Goal: Obtain resource: Download file/media

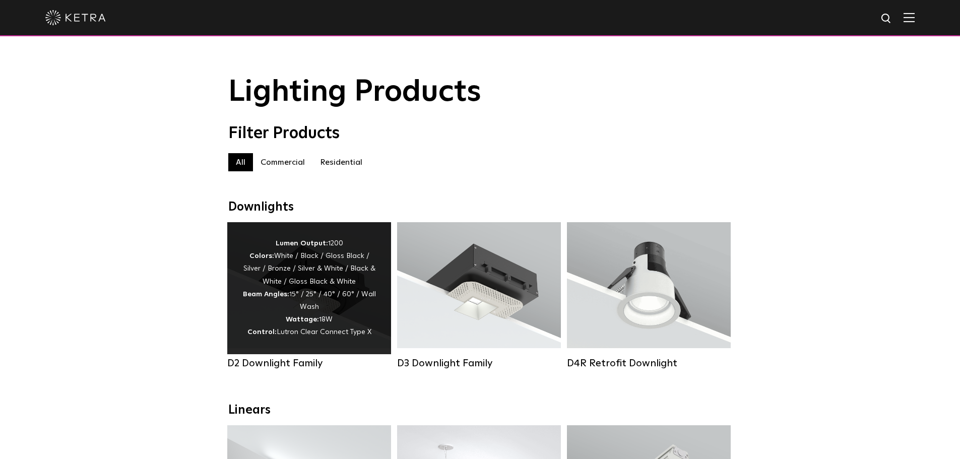
click at [313, 300] on div "Lumen Output: 1200 Colors: White / Black / Gloss Black / Silver / Bronze / Silv…" at bounding box center [309, 288] width 134 height 102
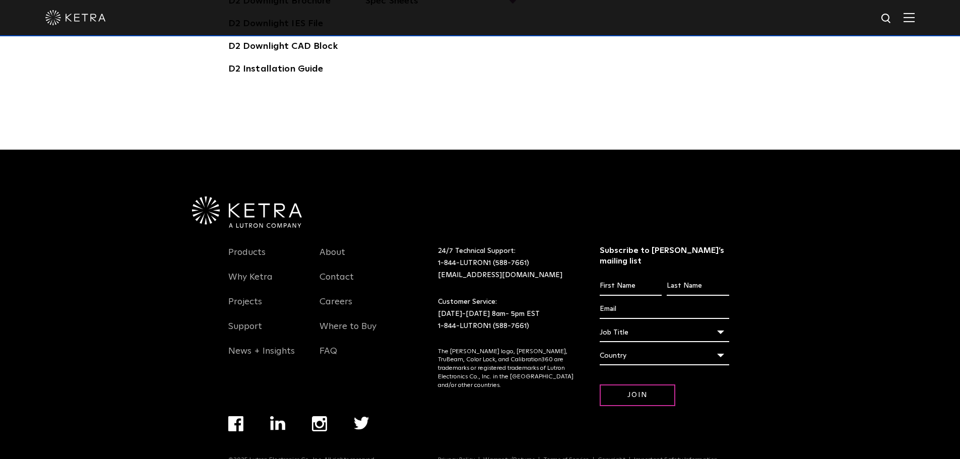
scroll to position [2848, 0]
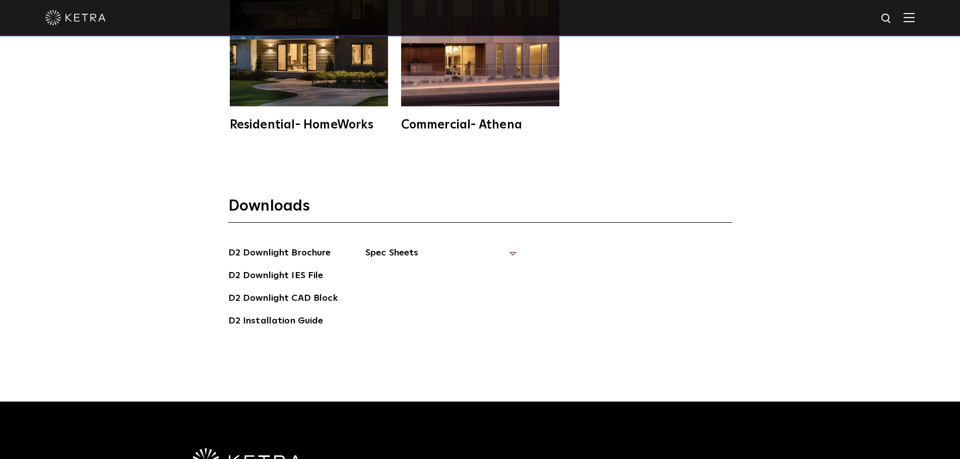
click at [389, 246] on span "Spec Sheets" at bounding box center [440, 257] width 151 height 22
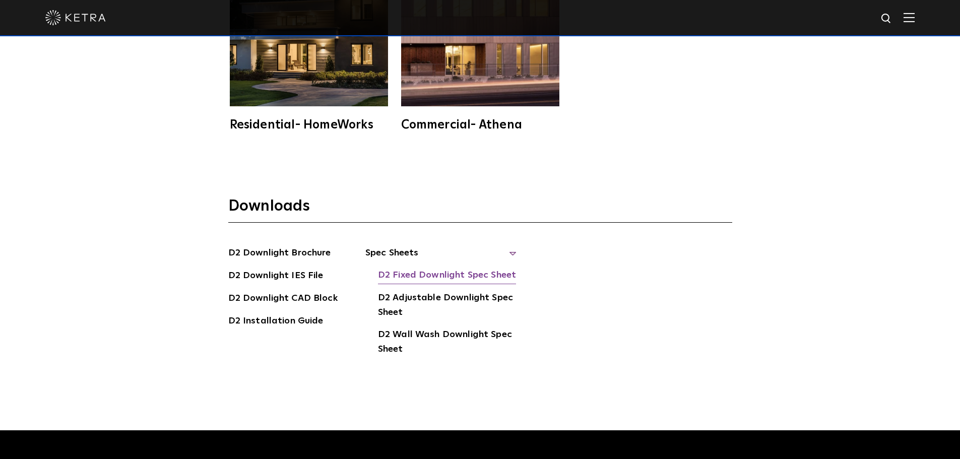
click at [451, 268] on link "D2 Fixed Downlight Spec Sheet" at bounding box center [447, 276] width 138 height 16
click at [439, 327] on link "D2 Wall Wash Downlight Spec Sheet" at bounding box center [447, 342] width 139 height 31
